Goal: Task Accomplishment & Management: Complete application form

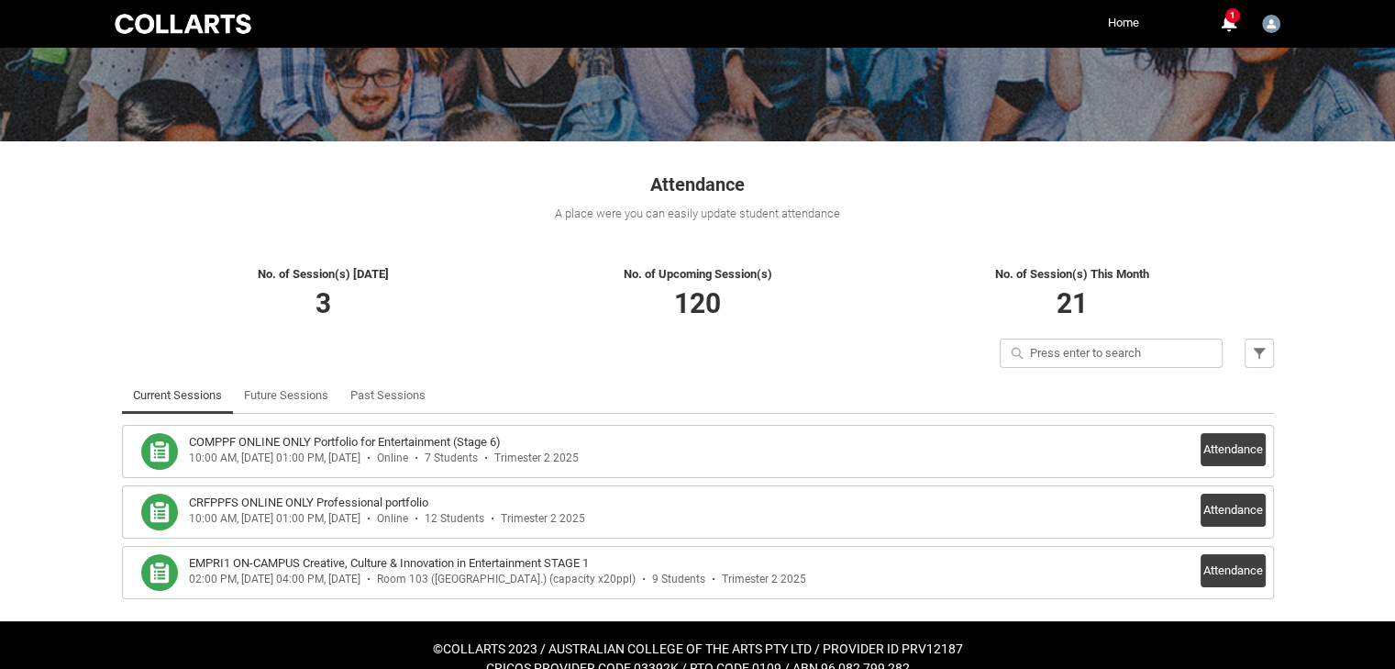
scroll to position [227, 0]
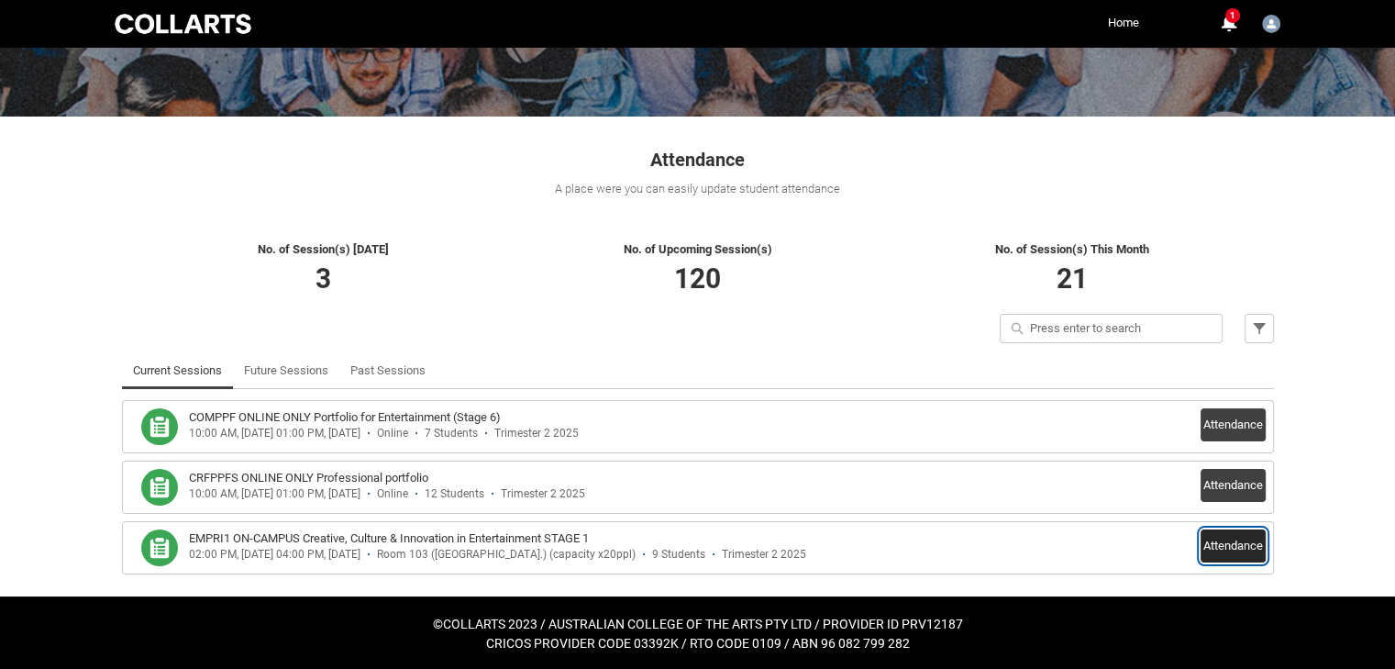
click at [1234, 540] on button "Attendance" at bounding box center [1233, 545] width 65 height 33
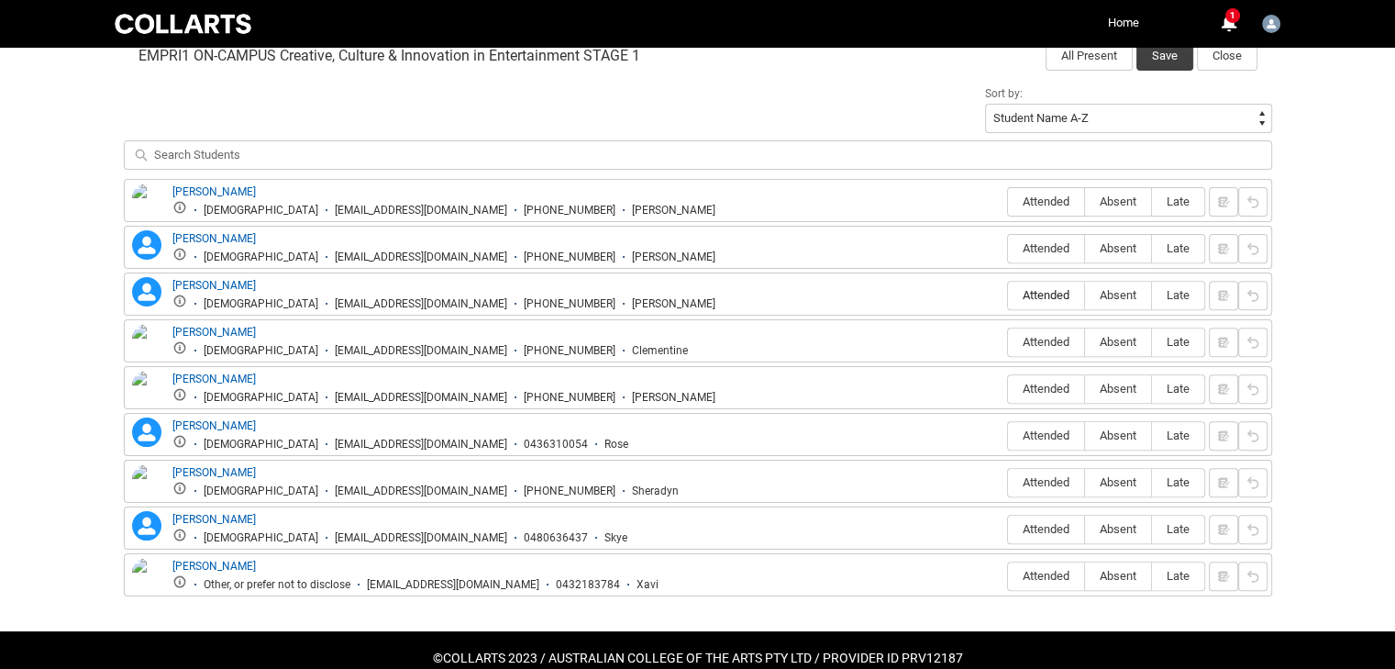
scroll to position [619, 0]
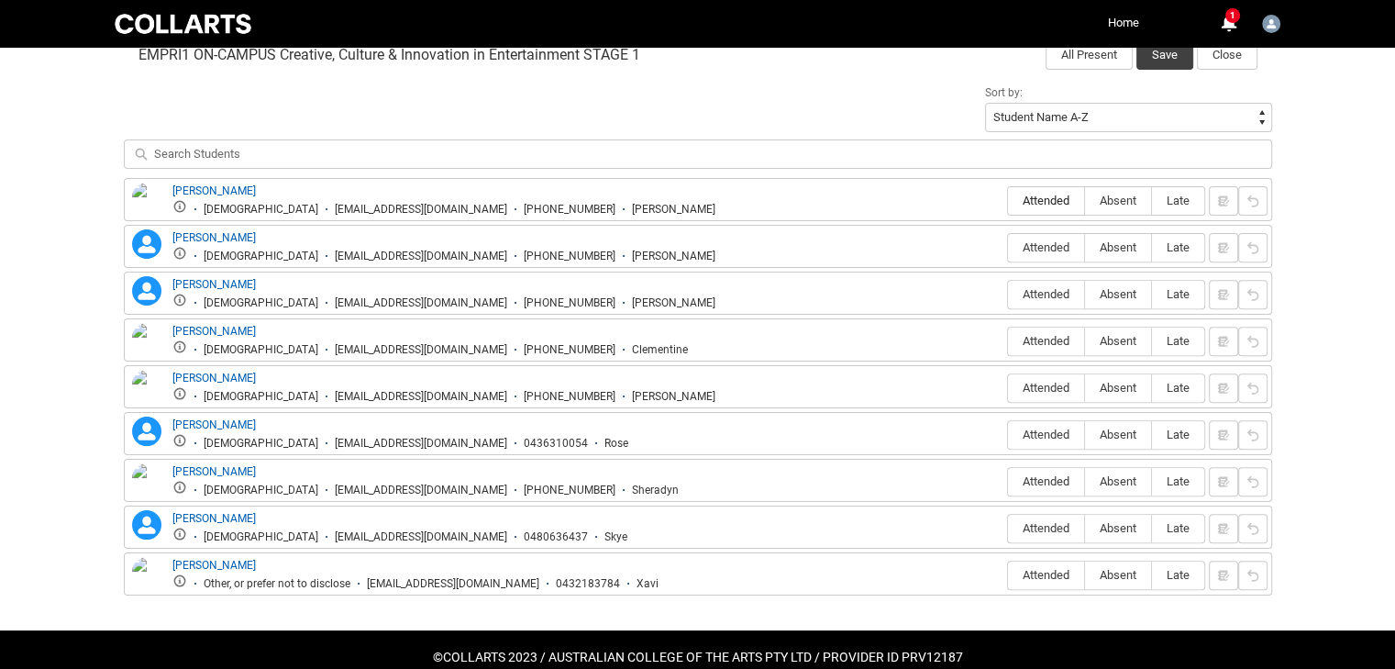
click at [1053, 187] on label "Attended" at bounding box center [1046, 201] width 76 height 28
click at [1008, 200] on input "Attended" at bounding box center [1007, 200] width 1 height 1
type lightning-radio-group "Attended"
radio input "true"
click at [1052, 248] on span "Attended" at bounding box center [1046, 247] width 76 height 14
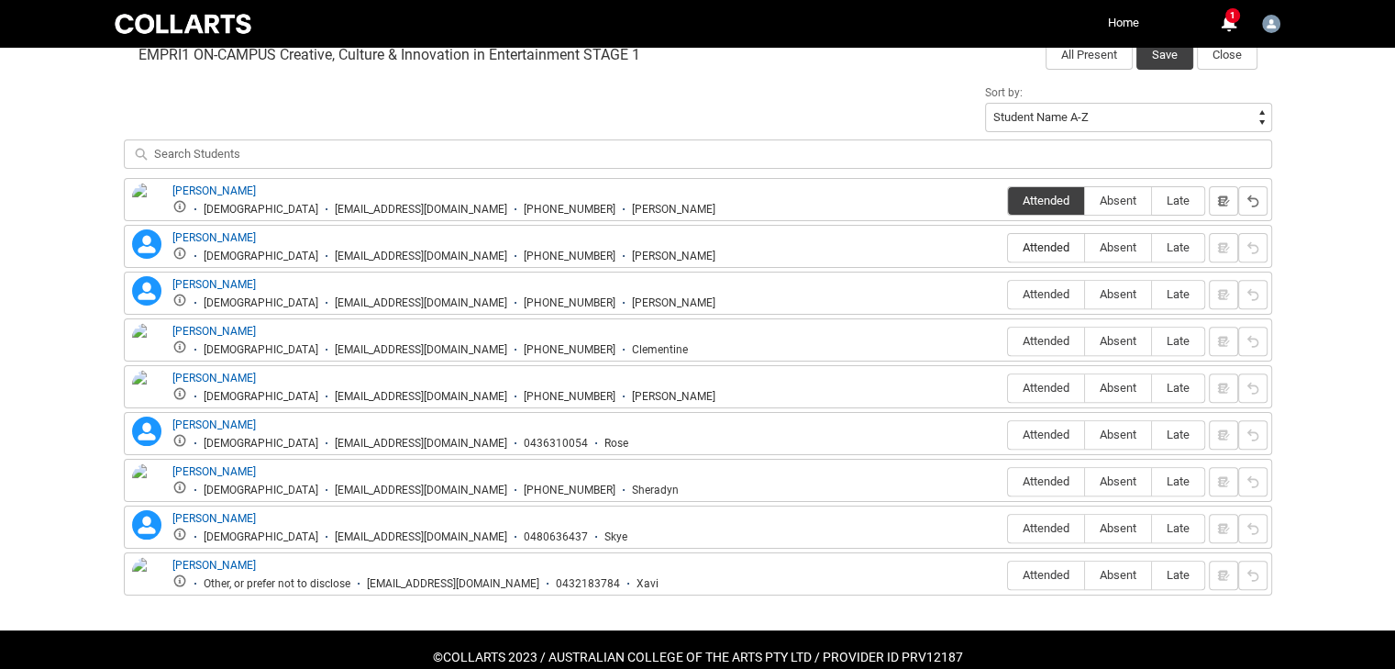
click at [1008, 248] on input "Attended" at bounding box center [1007, 247] width 1 height 1
type lightning-radio-group "Attended"
radio input "true"
click at [1053, 381] on span "Attended" at bounding box center [1046, 388] width 76 height 14
click at [1008, 387] on input "Attended" at bounding box center [1007, 387] width 1 height 1
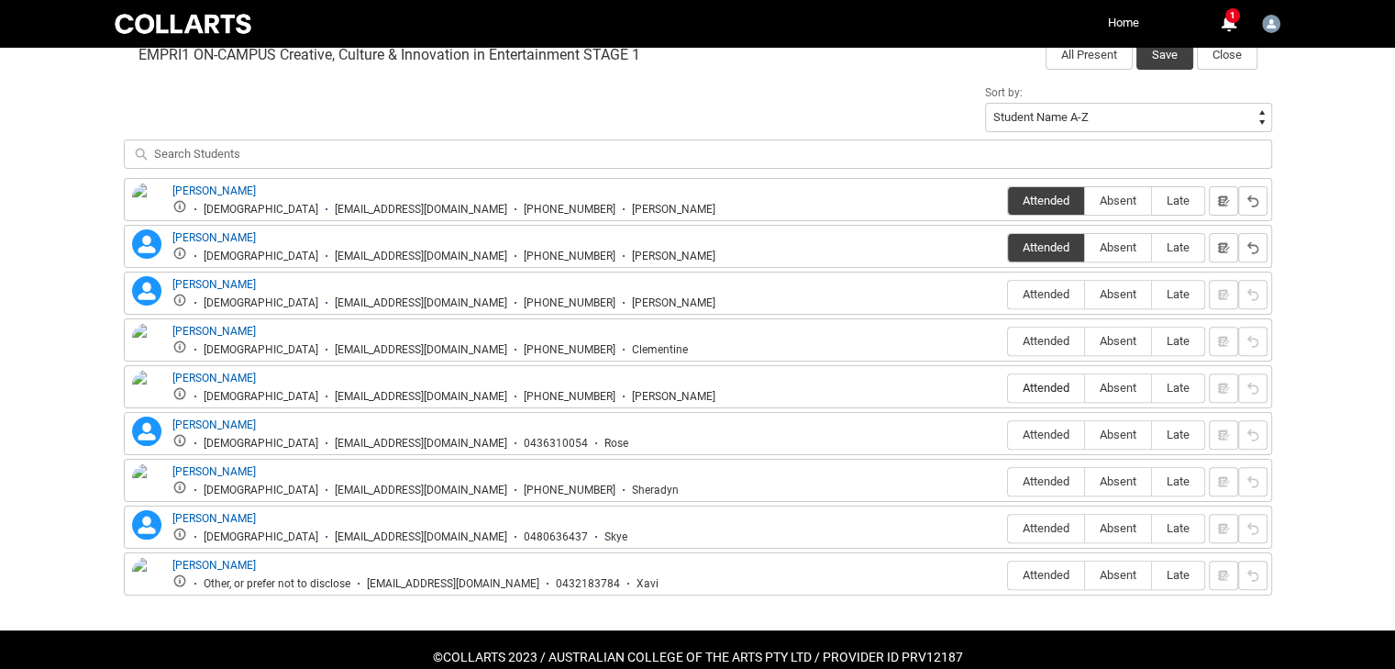
type lightning-radio-group "Attended"
radio input "true"
click at [1115, 293] on span "Absent" at bounding box center [1118, 294] width 66 height 14
click at [1085, 293] on input "Absent" at bounding box center [1084, 293] width 1 height 1
type lightning-radio-group "Absent"
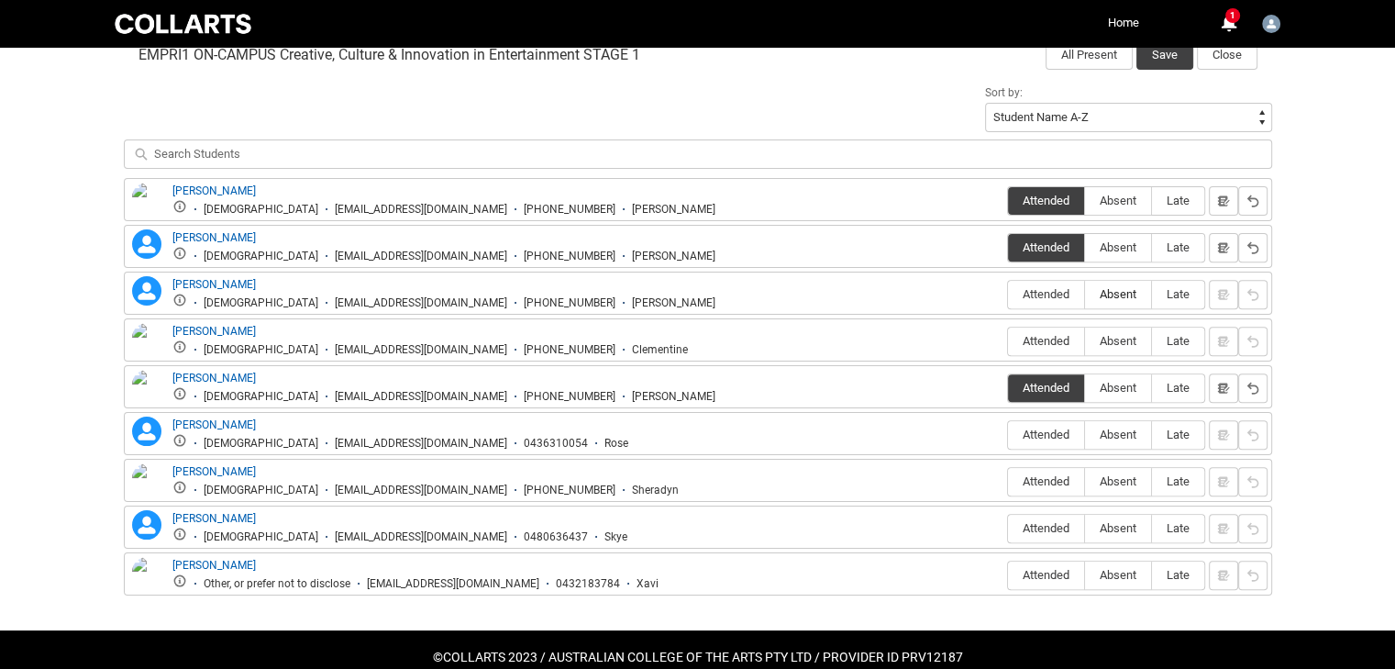
radio input "true"
click at [1117, 334] on span "Absent" at bounding box center [1118, 341] width 66 height 14
click at [1085, 340] on input "Absent" at bounding box center [1084, 340] width 1 height 1
type lightning-radio-group "Absent"
radio input "true"
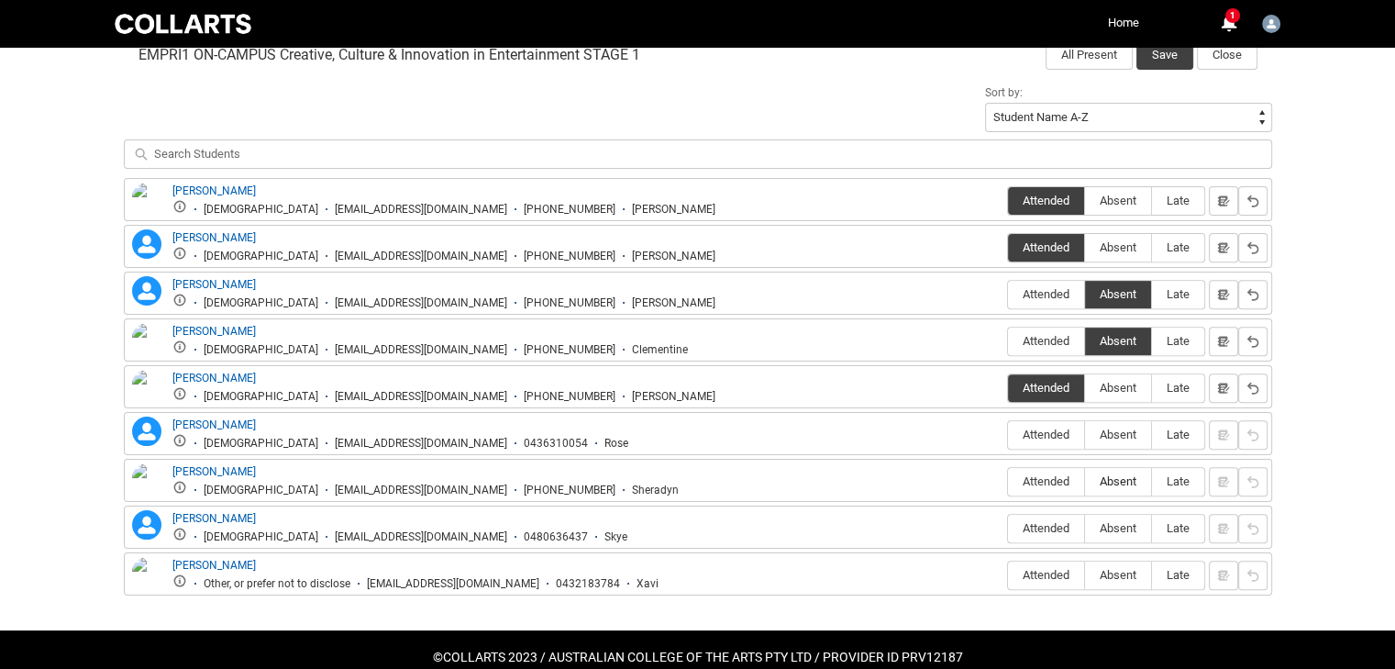
drag, startPoint x: 1117, startPoint y: 425, endPoint x: 1124, endPoint y: 482, distance: 57.3
click at [1124, 482] on div "[PERSON_NAME] [DEMOGRAPHIC_DATA] [EMAIL_ADDRESS][DOMAIN_NAME] [PHONE_NUMBER] [P…" at bounding box center [698, 386] width 1148 height 417
click at [1124, 452] on div "[PERSON_NAME] [DEMOGRAPHIC_DATA] [EMAIL_ADDRESS][DOMAIN_NAME] [PHONE_NUMBER] [P…" at bounding box center [698, 386] width 1148 height 417
click at [1122, 434] on span "Absent" at bounding box center [1118, 434] width 66 height 14
click at [1085, 434] on input "Absent" at bounding box center [1084, 434] width 1 height 1
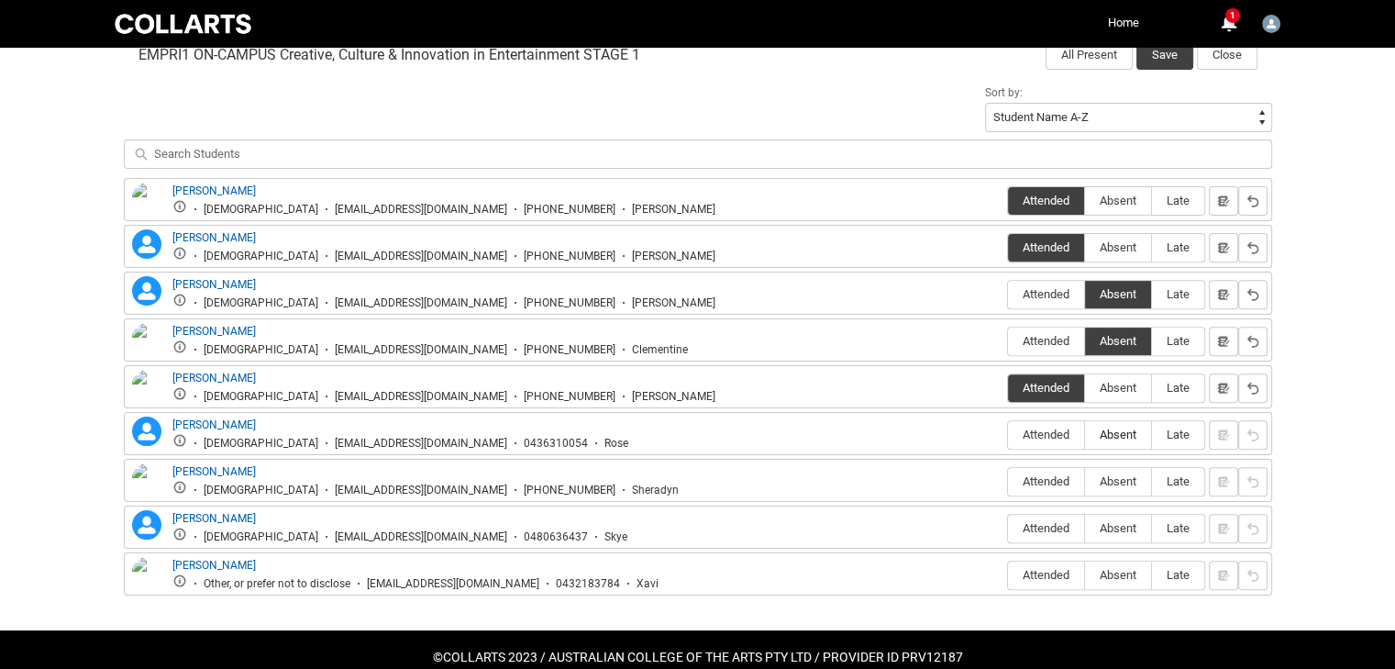
type lightning-radio-group "Absent"
radio input "true"
click at [1120, 476] on span "Absent" at bounding box center [1118, 481] width 66 height 14
click at [1085, 481] on input "Absent" at bounding box center [1084, 481] width 1 height 1
type lightning-radio-group "Absent"
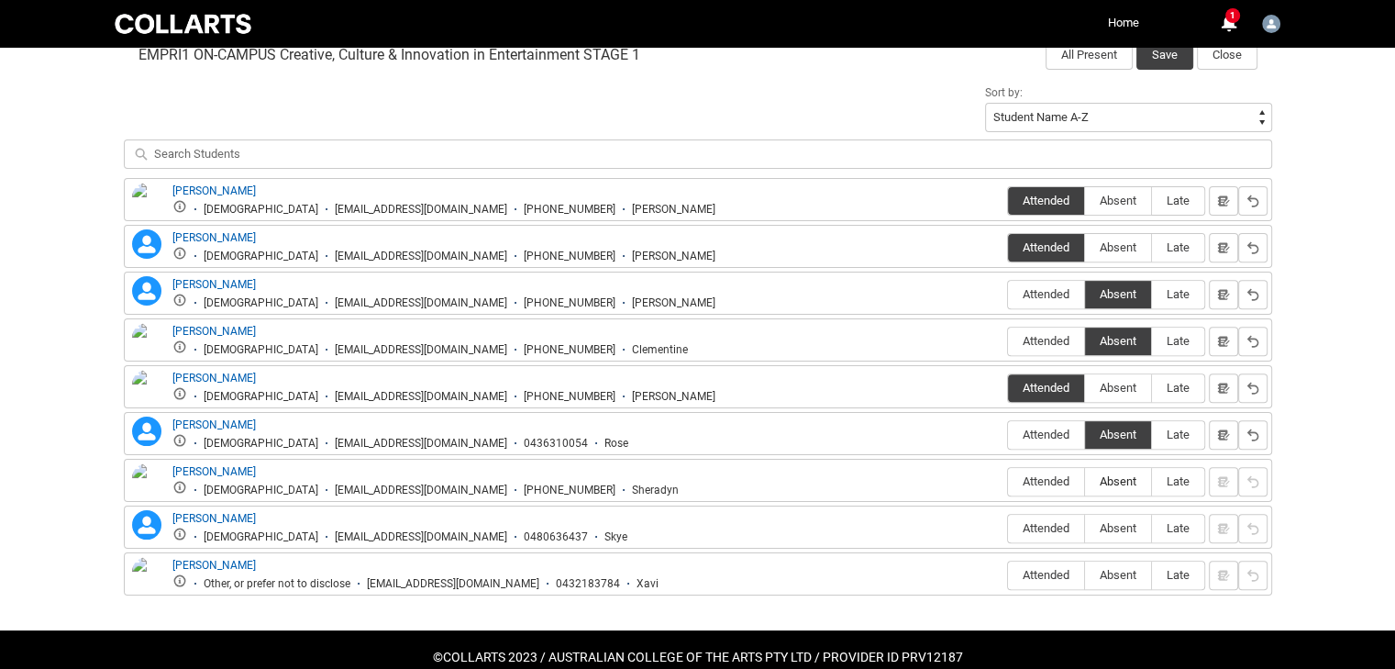
radio input "true"
click at [1120, 521] on span "Absent" at bounding box center [1118, 528] width 66 height 14
click at [1085, 527] on input "Absent" at bounding box center [1084, 527] width 1 height 1
type lightning-radio-group "Absent"
radio input "true"
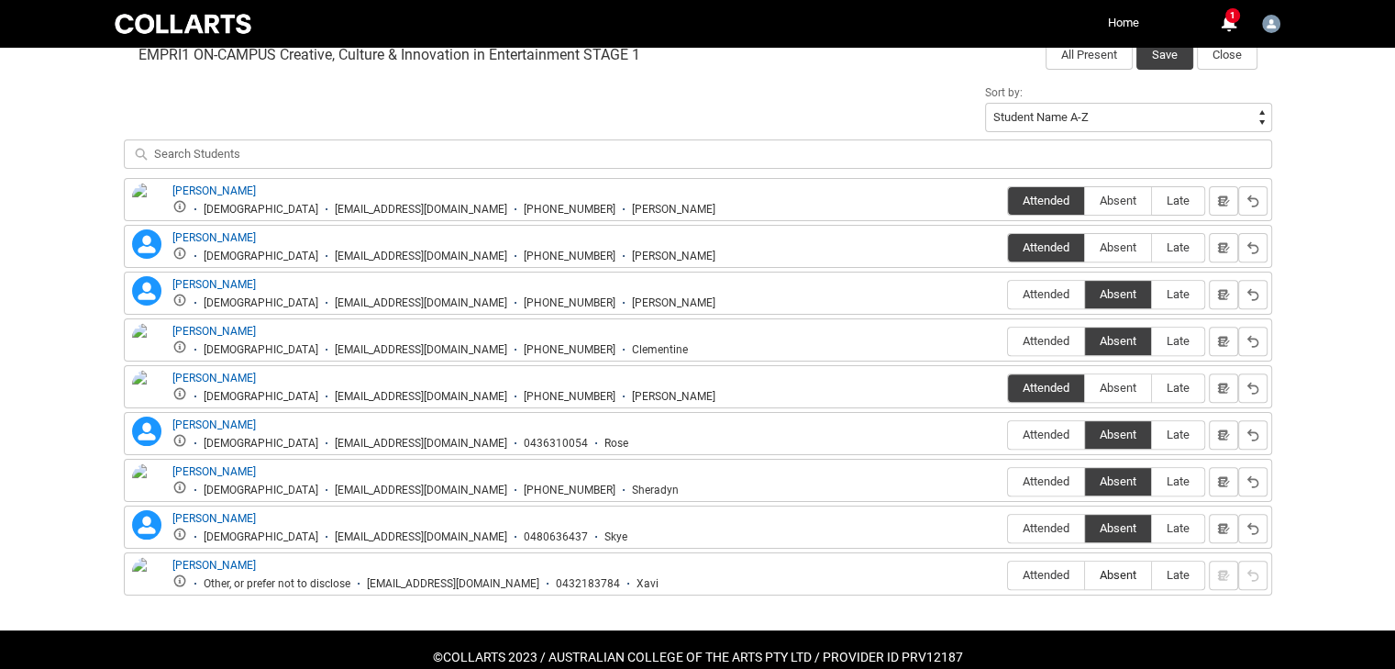
click at [1119, 572] on span "Absent" at bounding box center [1118, 575] width 66 height 14
click at [1085, 574] on input "Absent" at bounding box center [1084, 574] width 1 height 1
type lightning-radio-group "Absent"
radio input "true"
click at [1167, 61] on button "Save" at bounding box center [1164, 54] width 57 height 29
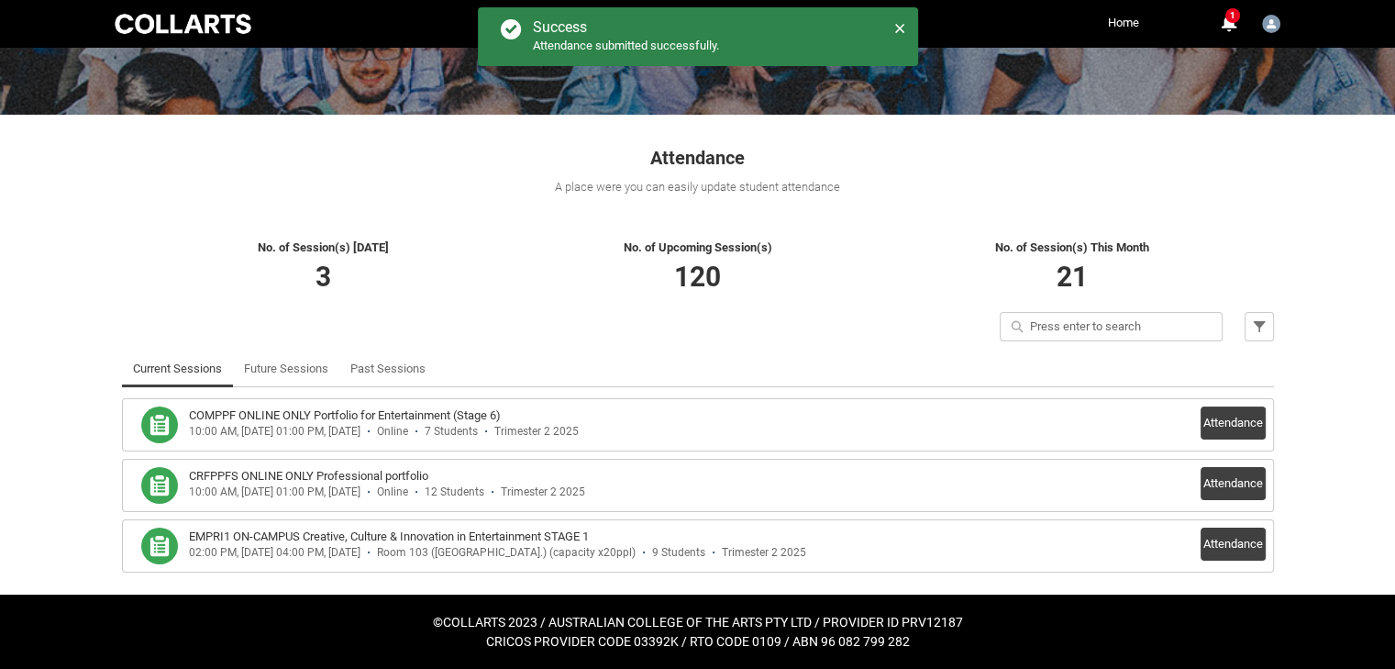
scroll to position [227, 0]
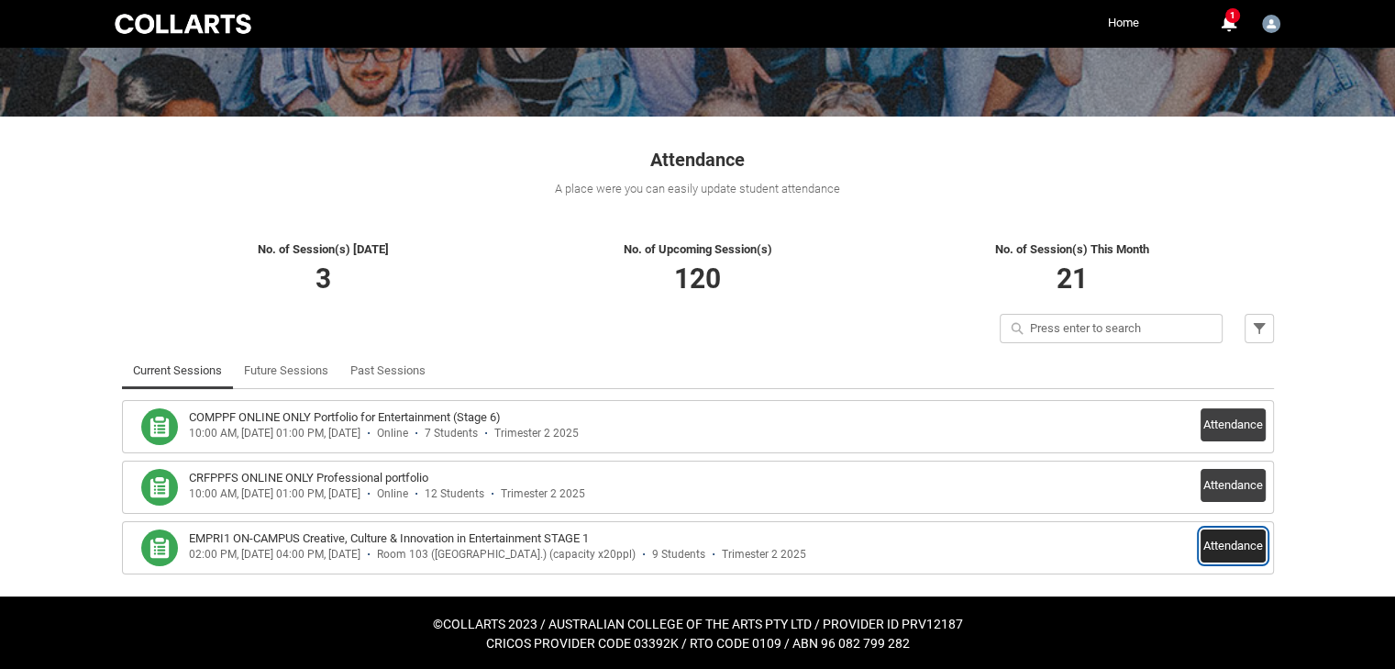
click at [1240, 540] on button "Attendance" at bounding box center [1233, 545] width 65 height 33
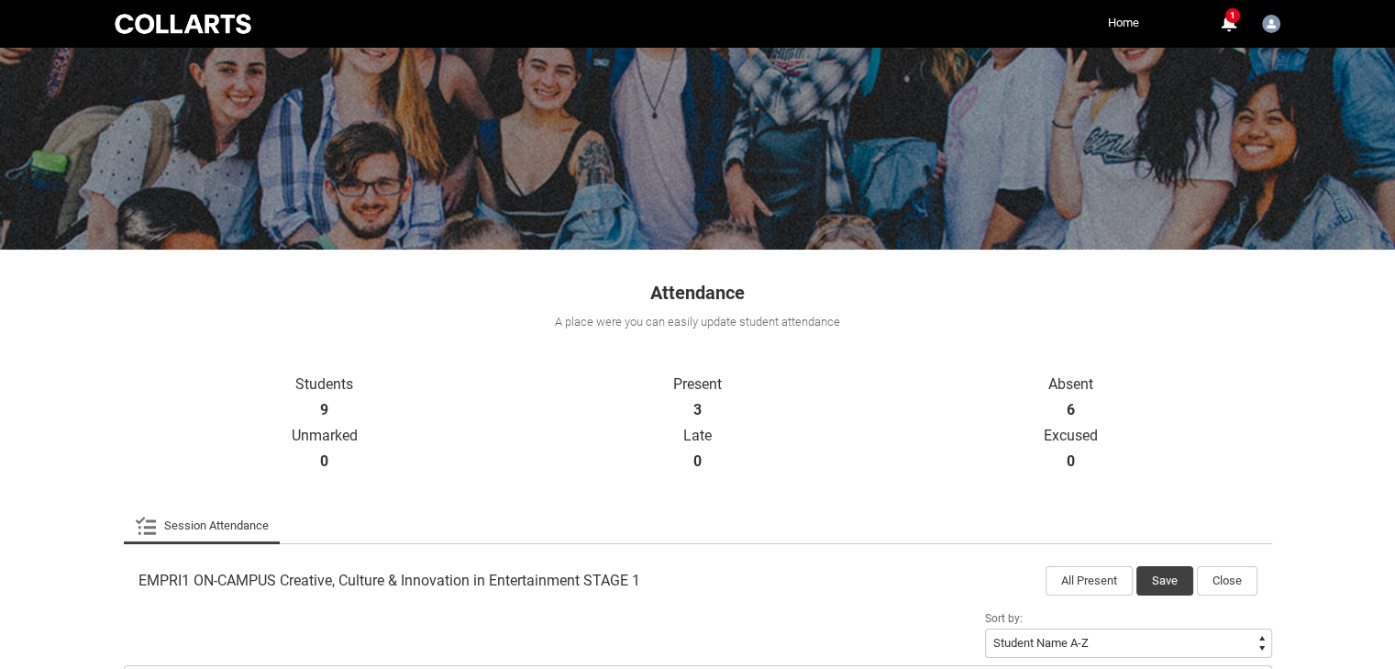
scroll to position [0, 0]
